Goal: Task Accomplishment & Management: Manage account settings

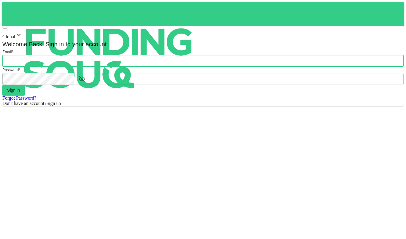
type input "[EMAIL_ADDRESS][DOMAIN_NAME]"
click at [25, 96] on button "Sign in" at bounding box center [13, 90] width 22 height 11
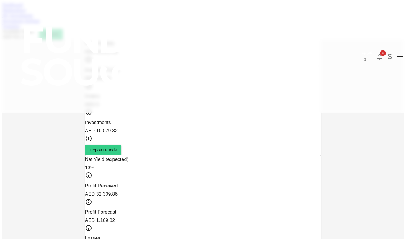
click at [33, 18] on link "My Investments" at bounding box center [17, 15] width 31 height 5
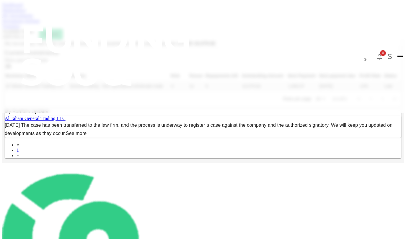
click at [48, 63] on span "Show past investments" at bounding box center [26, 60] width 43 height 5
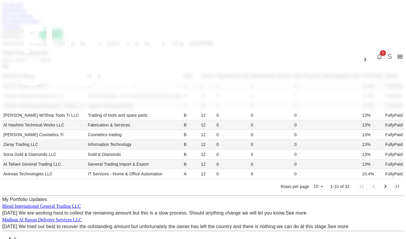
click at [51, 63] on span "Show current investments" at bounding box center [26, 60] width 49 height 5
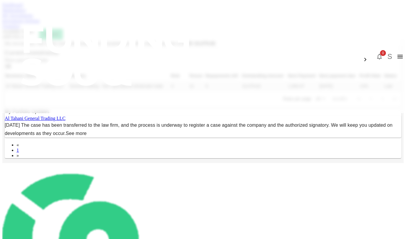
scroll to position [14, 0]
click at [66, 121] on link "Al Tahani General Trading LLC" at bounding box center [35, 118] width 61 height 5
click at [26, 13] on link "Marketplace" at bounding box center [14, 10] width 24 height 5
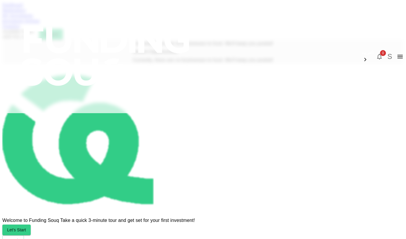
click at [33, 18] on link "My Investments" at bounding box center [17, 15] width 31 height 5
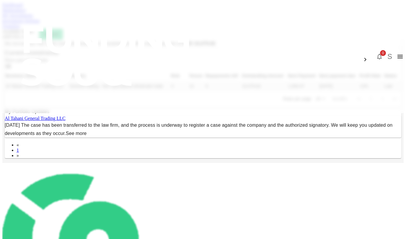
click at [20, 29] on link "Transfers" at bounding box center [11, 26] width 18 height 5
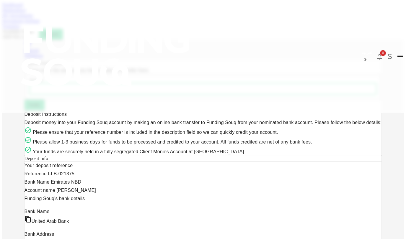
click at [292, 55] on div "Withdraw" at bounding box center [203, 55] width 357 height 5
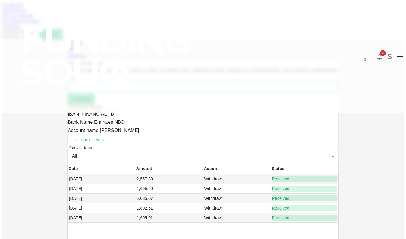
click at [78, 93] on input "Amount" at bounding box center [203, 87] width 270 height 12
type input "832.14"
click at [94, 105] on button "Withdraw" at bounding box center [81, 99] width 27 height 11
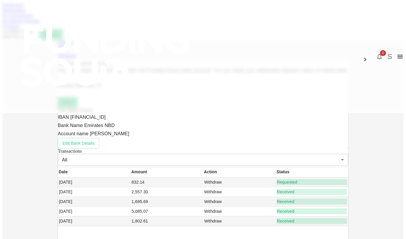
click at [77, 108] on button "Done" at bounding box center [67, 102] width 19 height 11
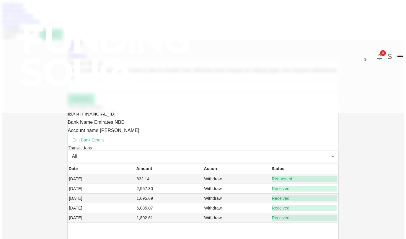
click at [33, 18] on link "My Investments" at bounding box center [17, 15] width 31 height 5
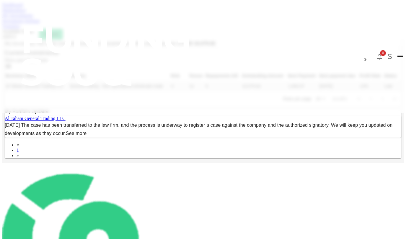
click at [23, 7] on link "Dashboard" at bounding box center [12, 4] width 20 height 5
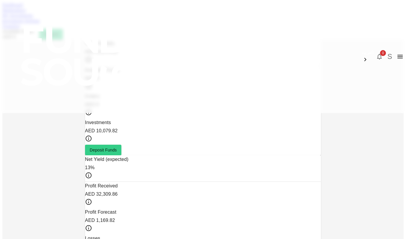
scroll to position [10, 0]
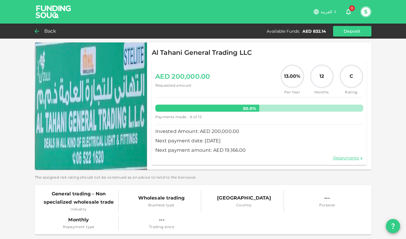
click at [44, 30] on span "Back" at bounding box center [50, 31] width 12 height 8
